Goal: Find specific page/section: Find specific page/section

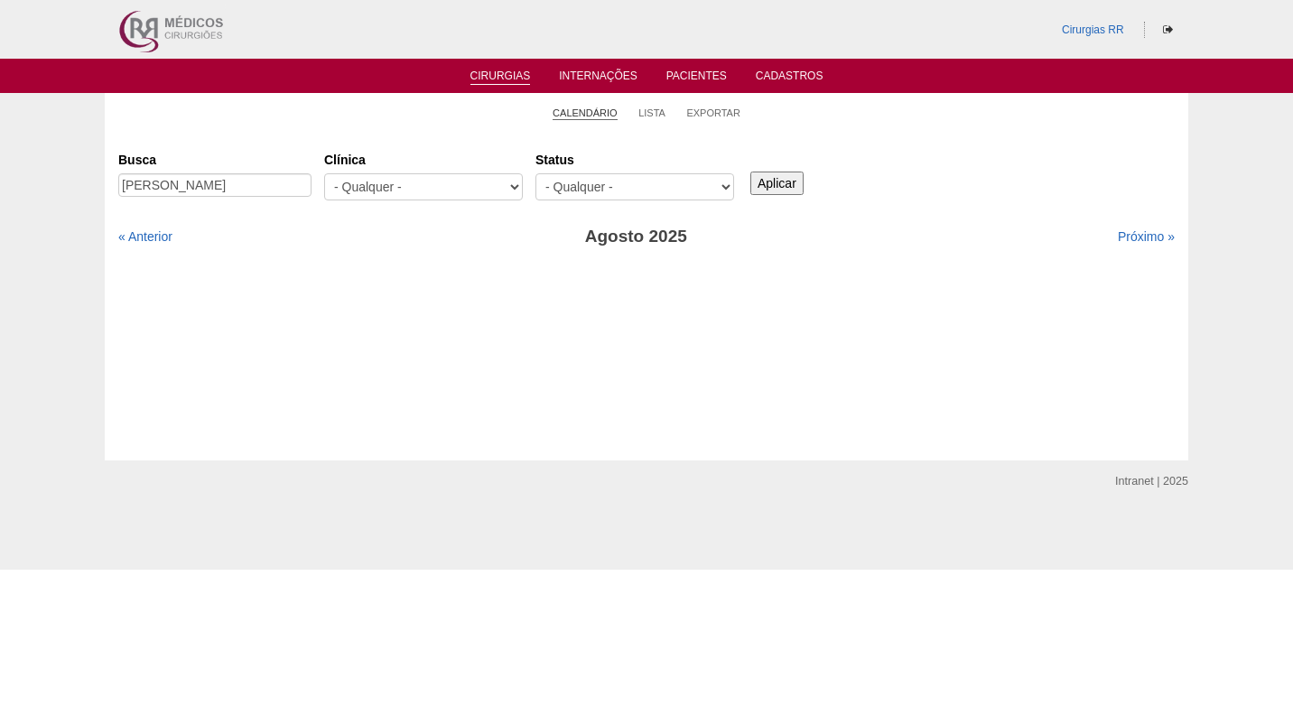
click at [585, 108] on li "Calendário" at bounding box center [585, 111] width 65 height 25
click at [585, 111] on link "Calendário" at bounding box center [585, 114] width 65 height 14
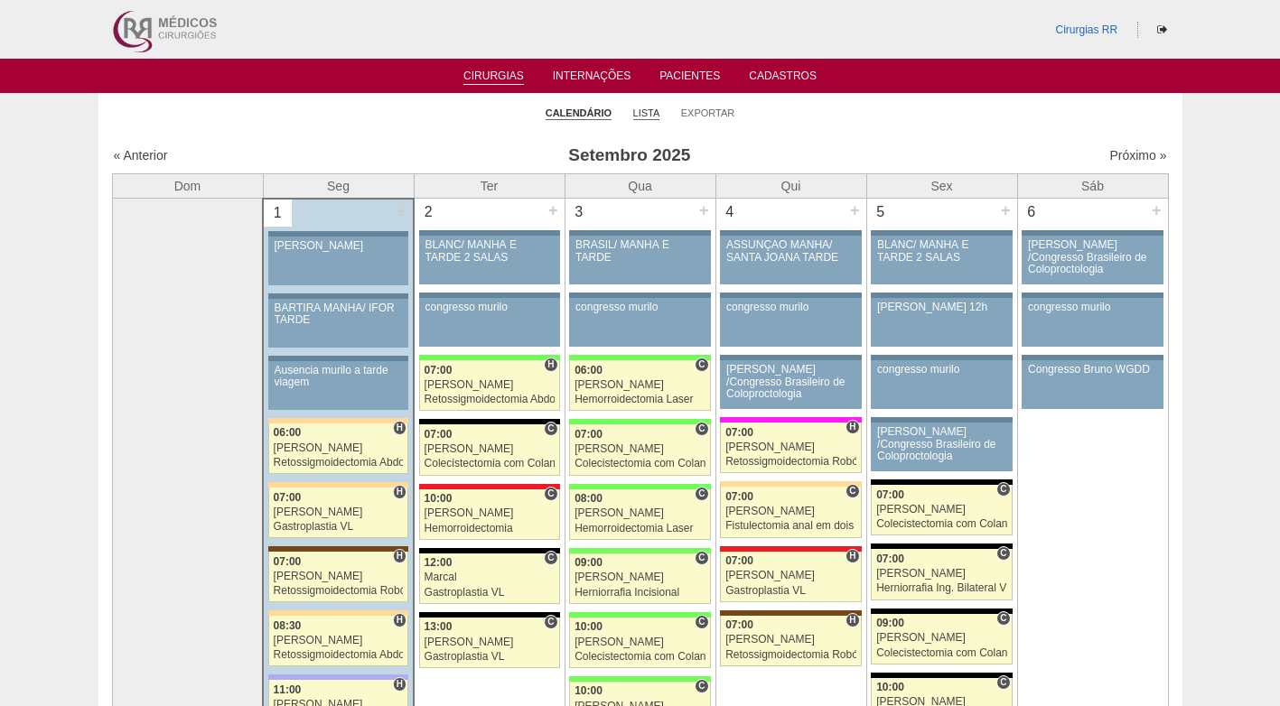
click at [654, 117] on link "Lista" at bounding box center [646, 114] width 27 height 14
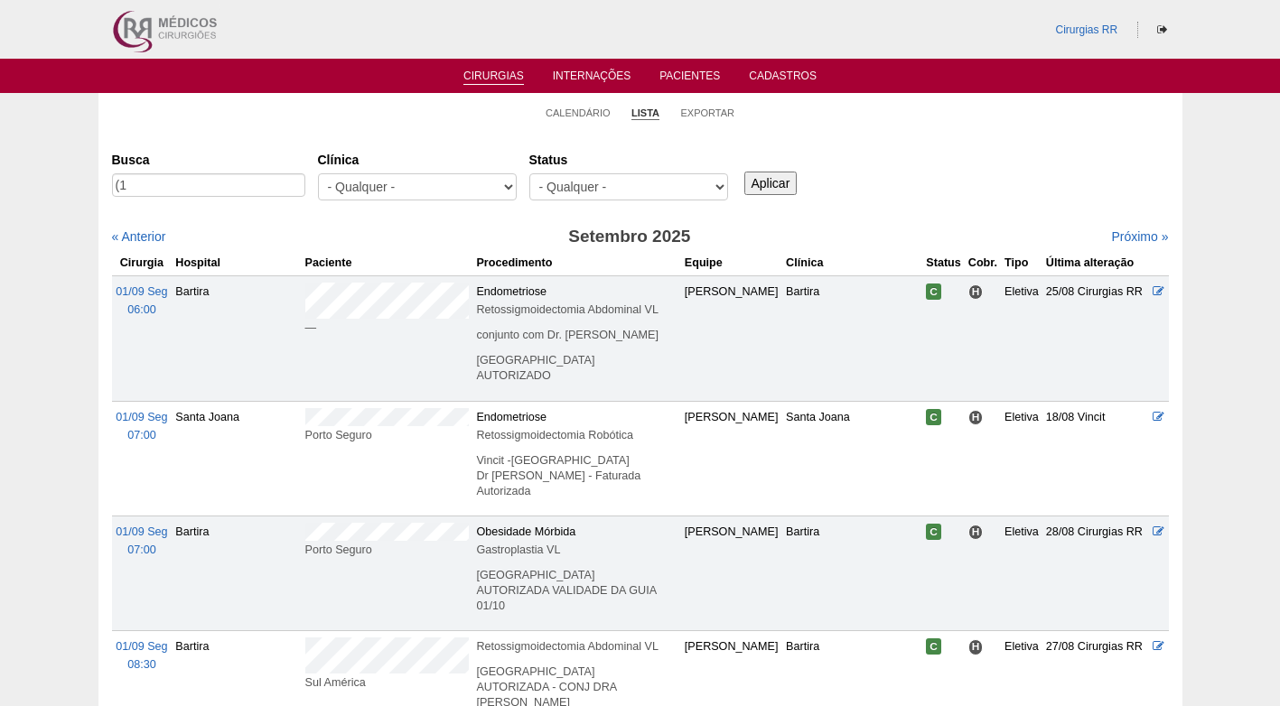
type input "("
type input "CALENTE"
click at [744, 172] on input "Aplicar" at bounding box center [770, 183] width 53 height 23
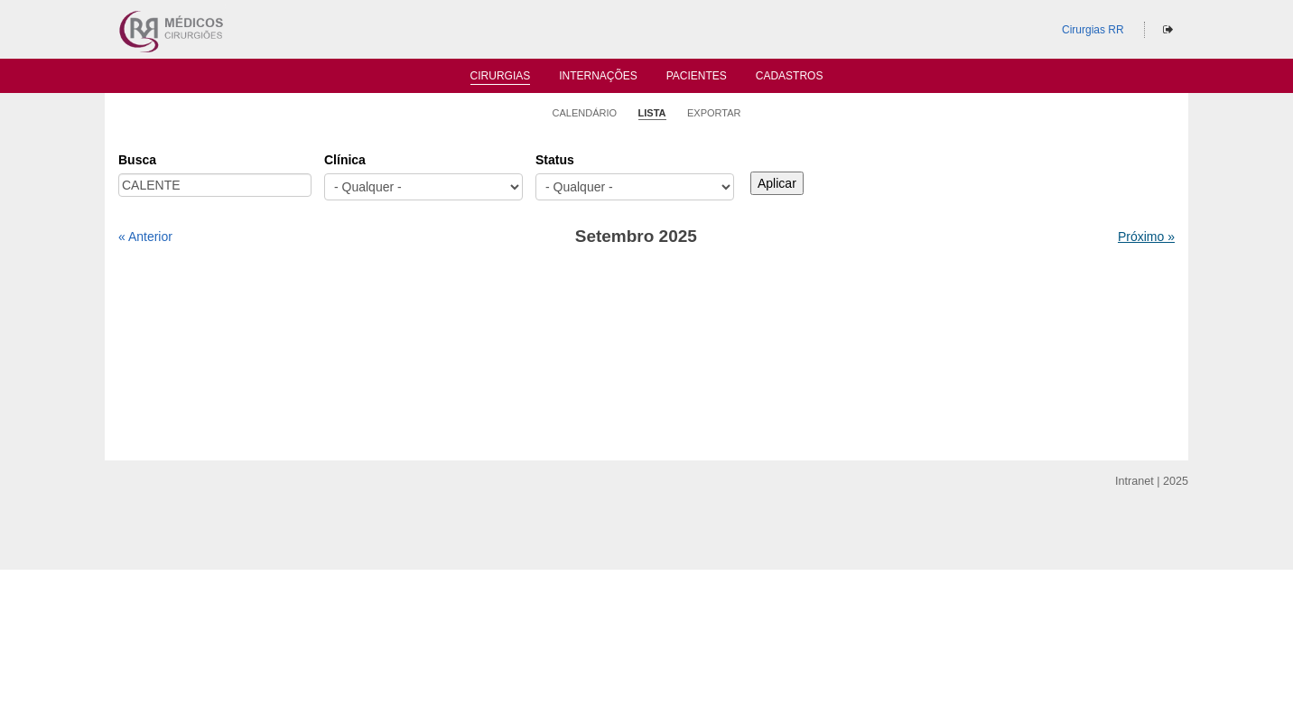
click at [1125, 239] on link "Próximo »" at bounding box center [1146, 236] width 57 height 14
click at [300, 135] on div "Cirurgias [GEOGRAPHIC_DATA] [GEOGRAPHIC_DATA] [GEOGRAPHIC_DATA] - Qualquer - 6R…" at bounding box center [647, 296] width 1084 height 330
click at [199, 175] on div "Busca [GEOGRAPHIC_DATA]" at bounding box center [221, 175] width 206 height 61
click at [192, 189] on input "CALENTE" at bounding box center [214, 184] width 193 height 23
type input "C"
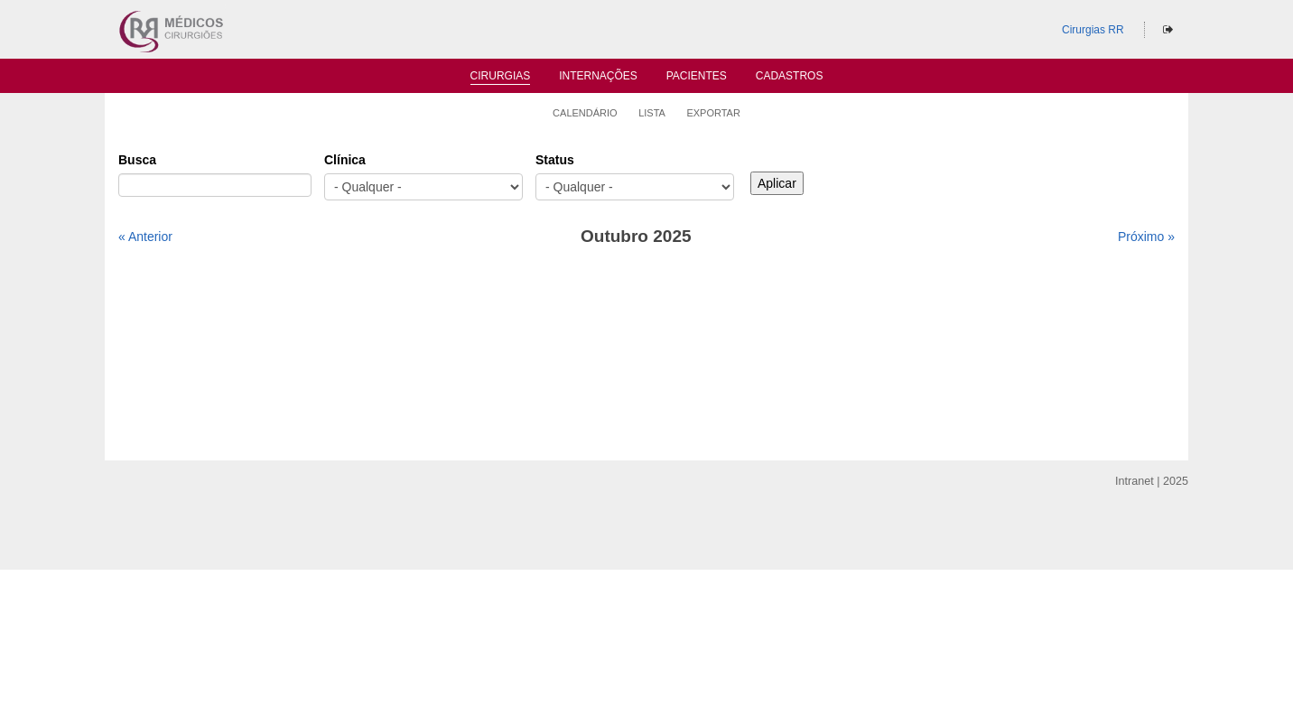
click at [355, 122] on ul "Calendário Lista Exportar" at bounding box center [647, 112] width 1084 height 38
click at [602, 107] on link "Calendário" at bounding box center [585, 114] width 65 height 14
